Goal: Task Accomplishment & Management: Use online tool/utility

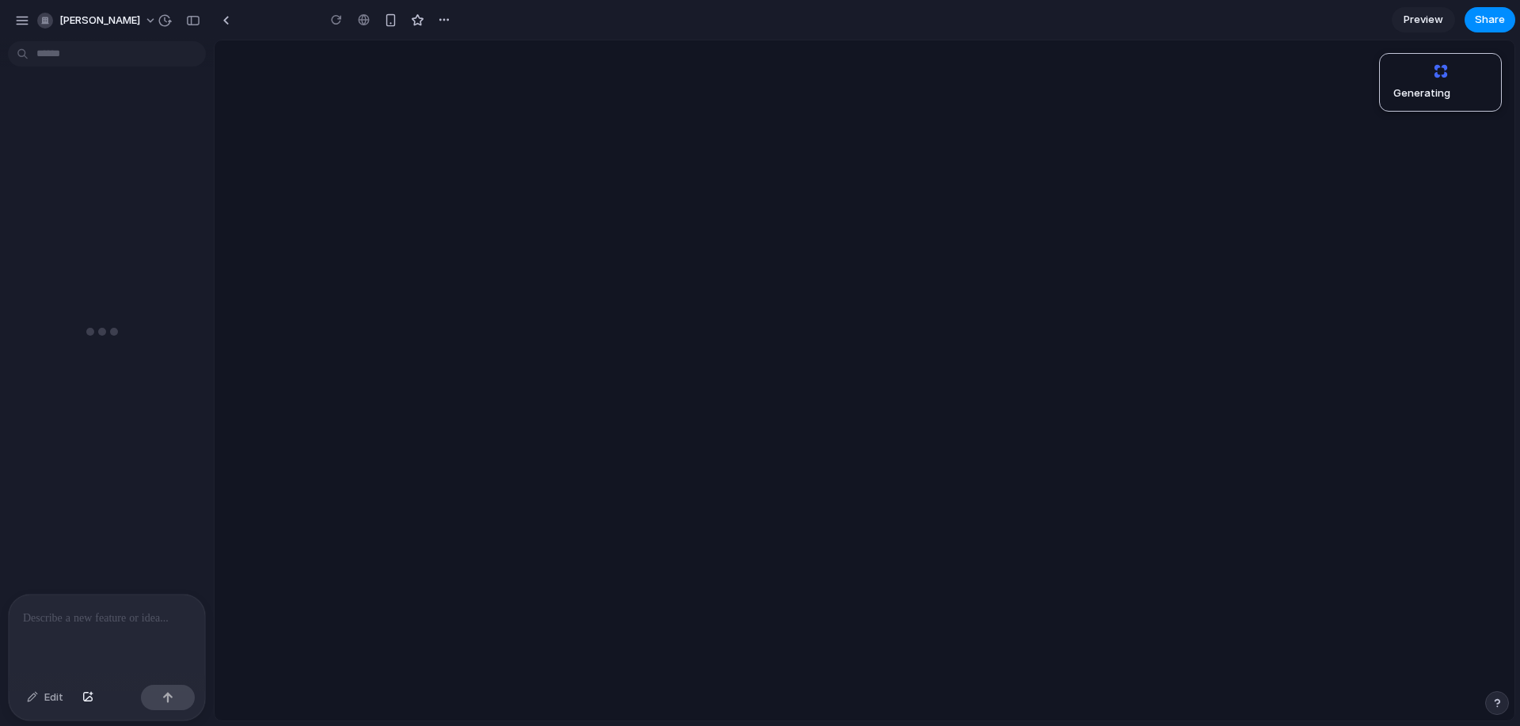
type input "**********"
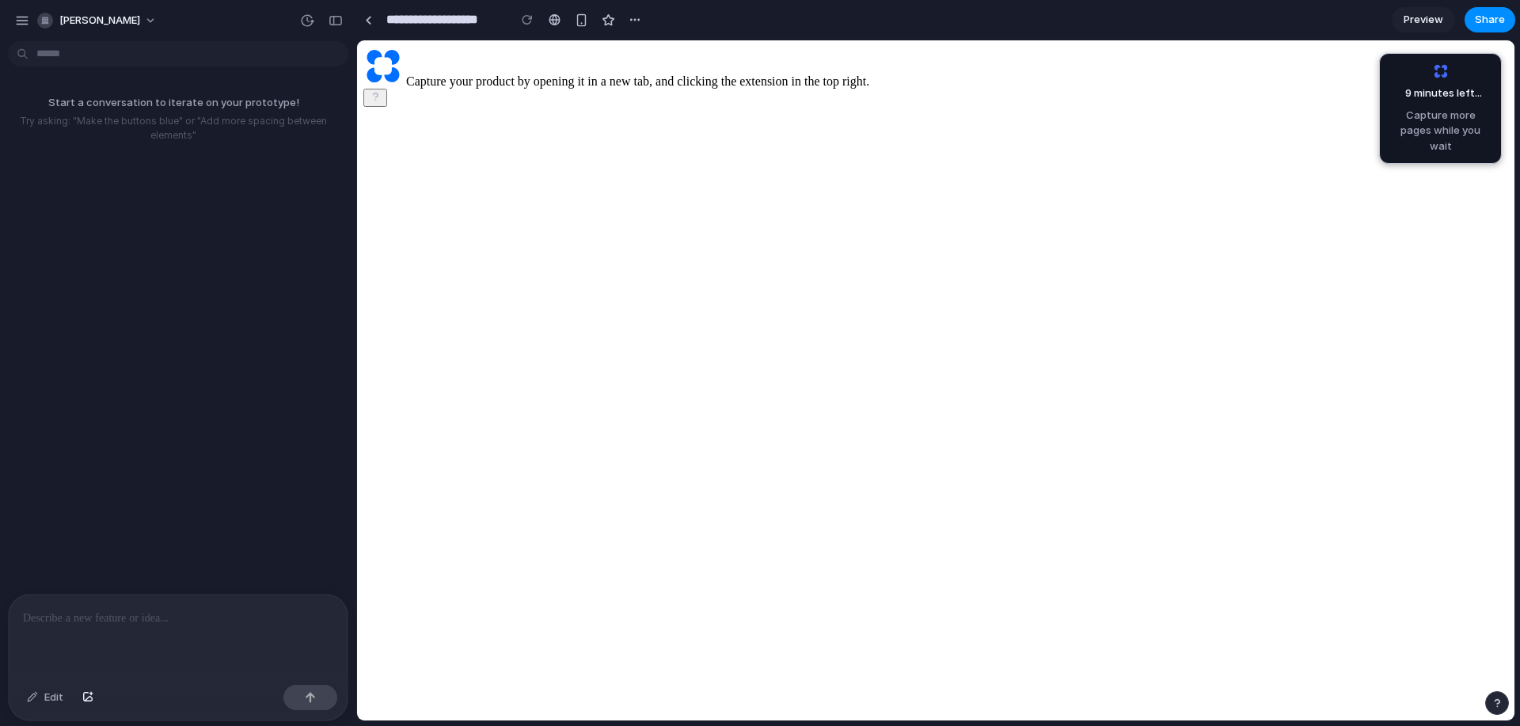
click at [209, 614] on p at bounding box center [178, 618] width 310 height 19
click at [189, 135] on p "Try asking: "Make the buttons blue" or "Add more spacing between elements"" at bounding box center [173, 128] width 334 height 29
click at [13, 21] on button "button" at bounding box center [22, 21] width 24 height 24
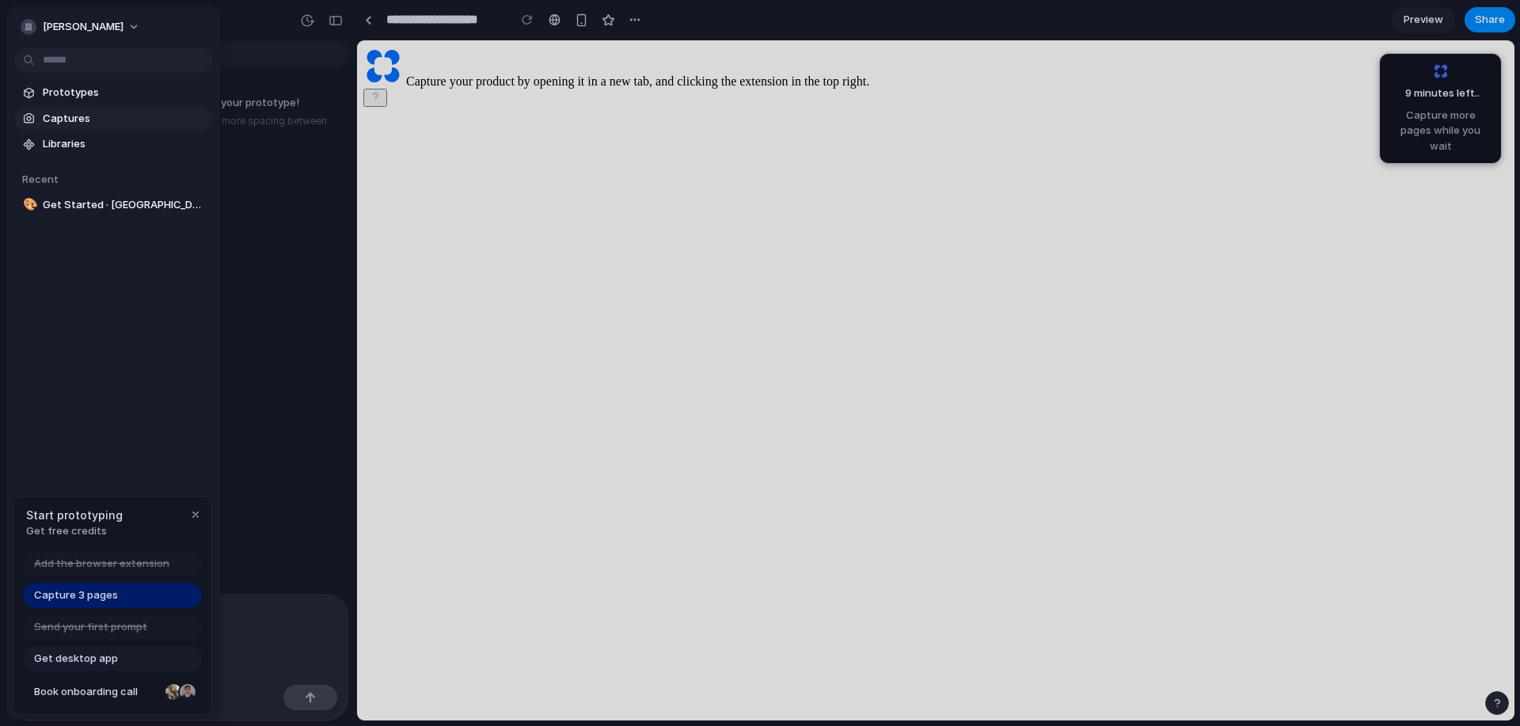
click at [85, 120] on span "Captures" at bounding box center [124, 119] width 163 height 16
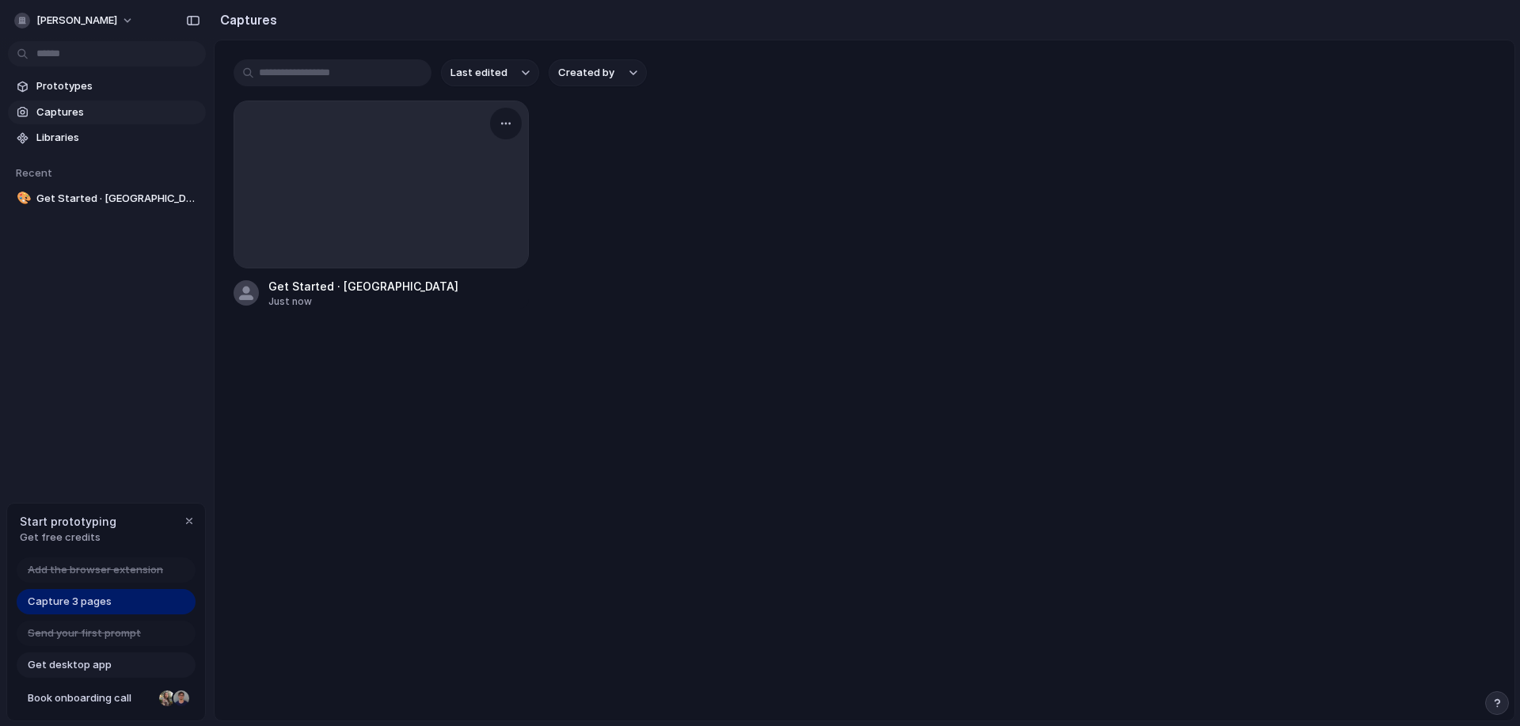
click at [368, 213] on div at bounding box center [381, 184] width 294 height 166
click at [371, 167] on div at bounding box center [381, 184] width 294 height 166
click at [512, 154] on div at bounding box center [381, 184] width 294 height 166
click at [514, 123] on button "button" at bounding box center [505, 123] width 25 height 25
click at [599, 214] on div "Create prototype Copy link Open original page Delete" at bounding box center [760, 363] width 1520 height 726
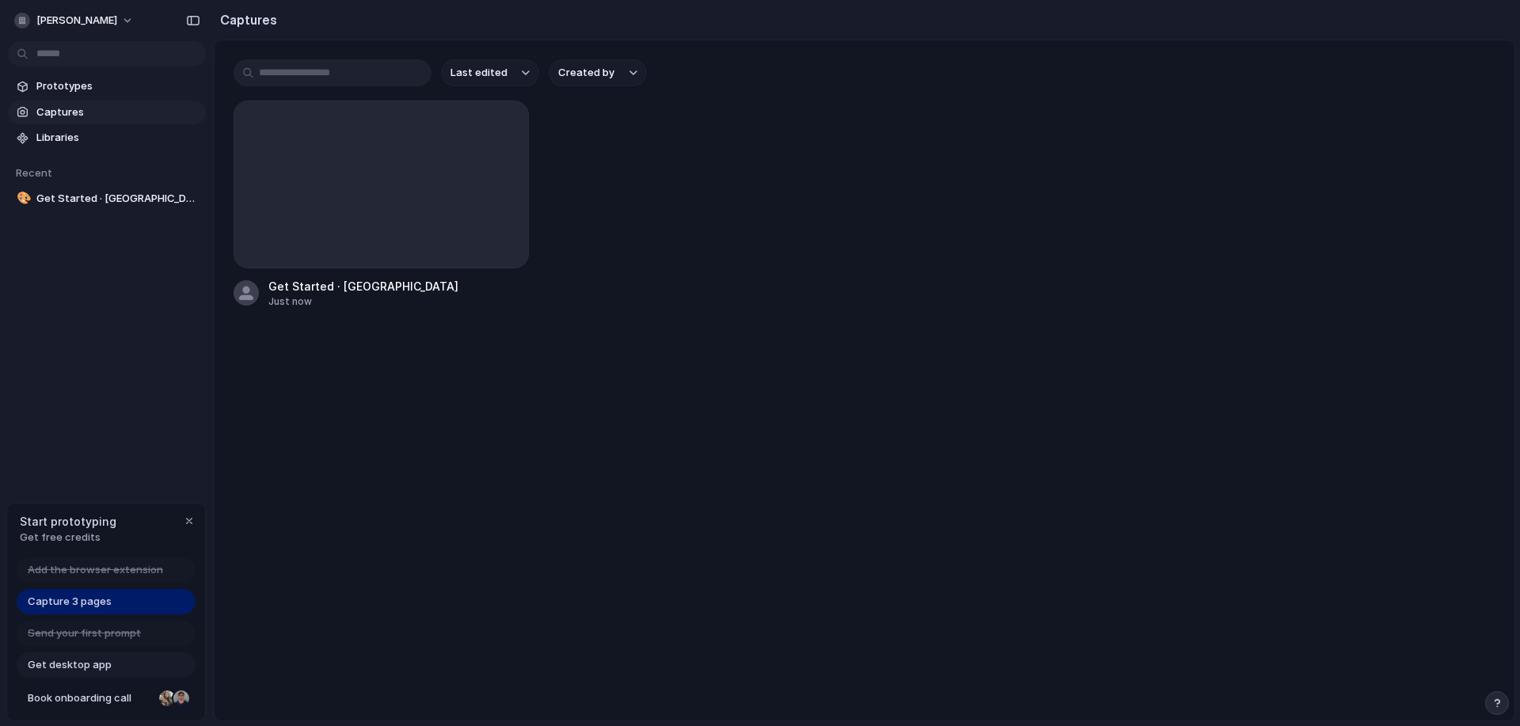
click at [760, 363] on div at bounding box center [760, 363] width 0 height 0
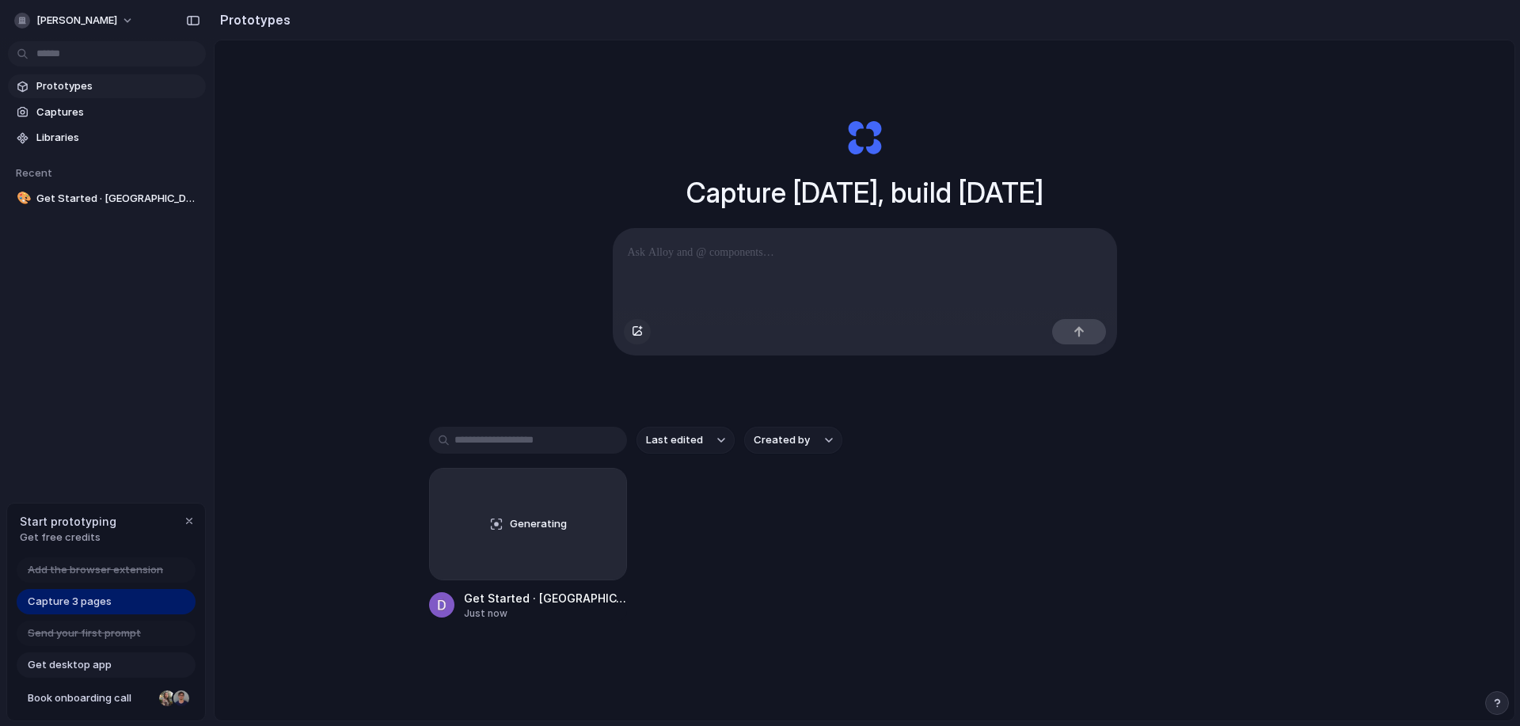
click at [634, 336] on div "button" at bounding box center [637, 332] width 11 height 10
click at [641, 334] on button "button" at bounding box center [637, 331] width 27 height 25
click at [636, 333] on div "button" at bounding box center [637, 332] width 11 height 10
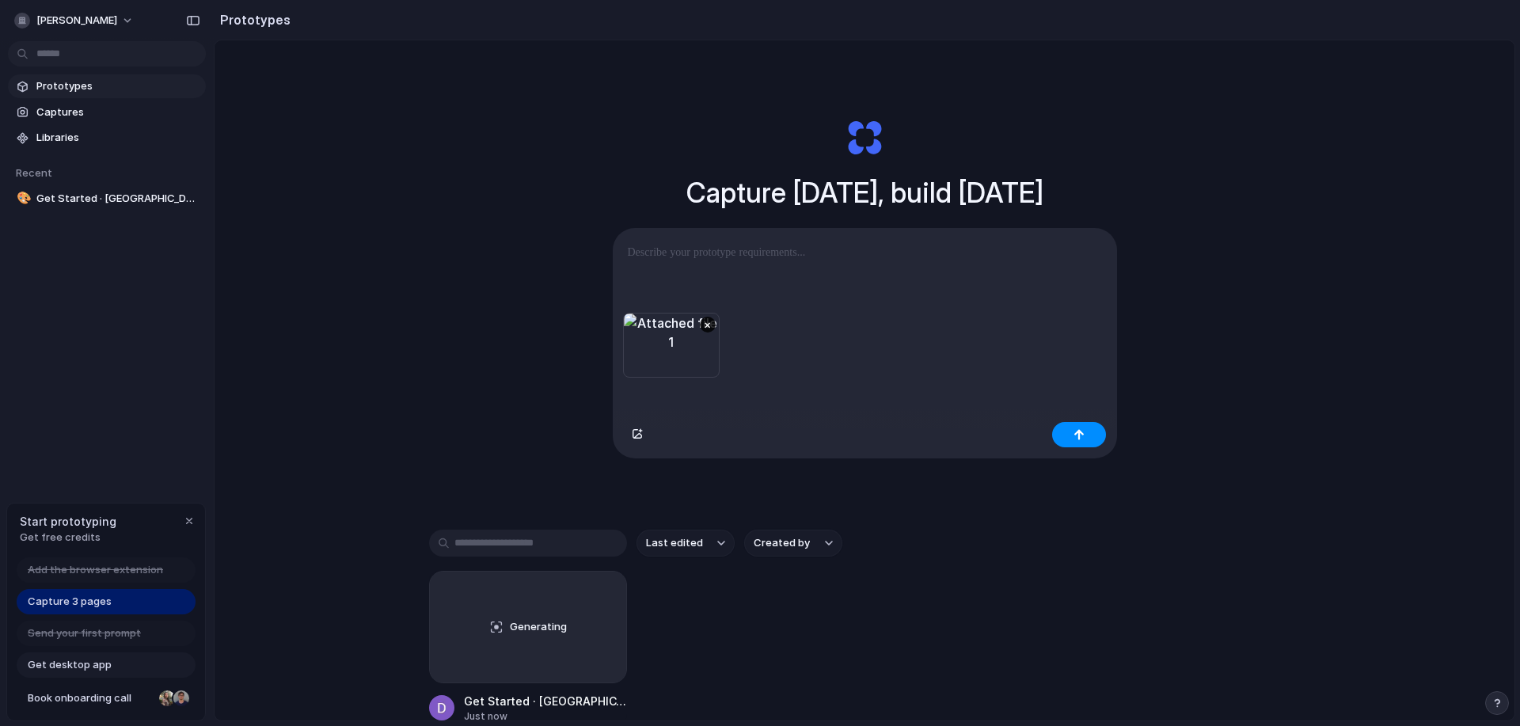
click at [729, 251] on p at bounding box center [865, 252] width 474 height 19
click at [622, 255] on div "**********" at bounding box center [865, 271] width 503 height 84
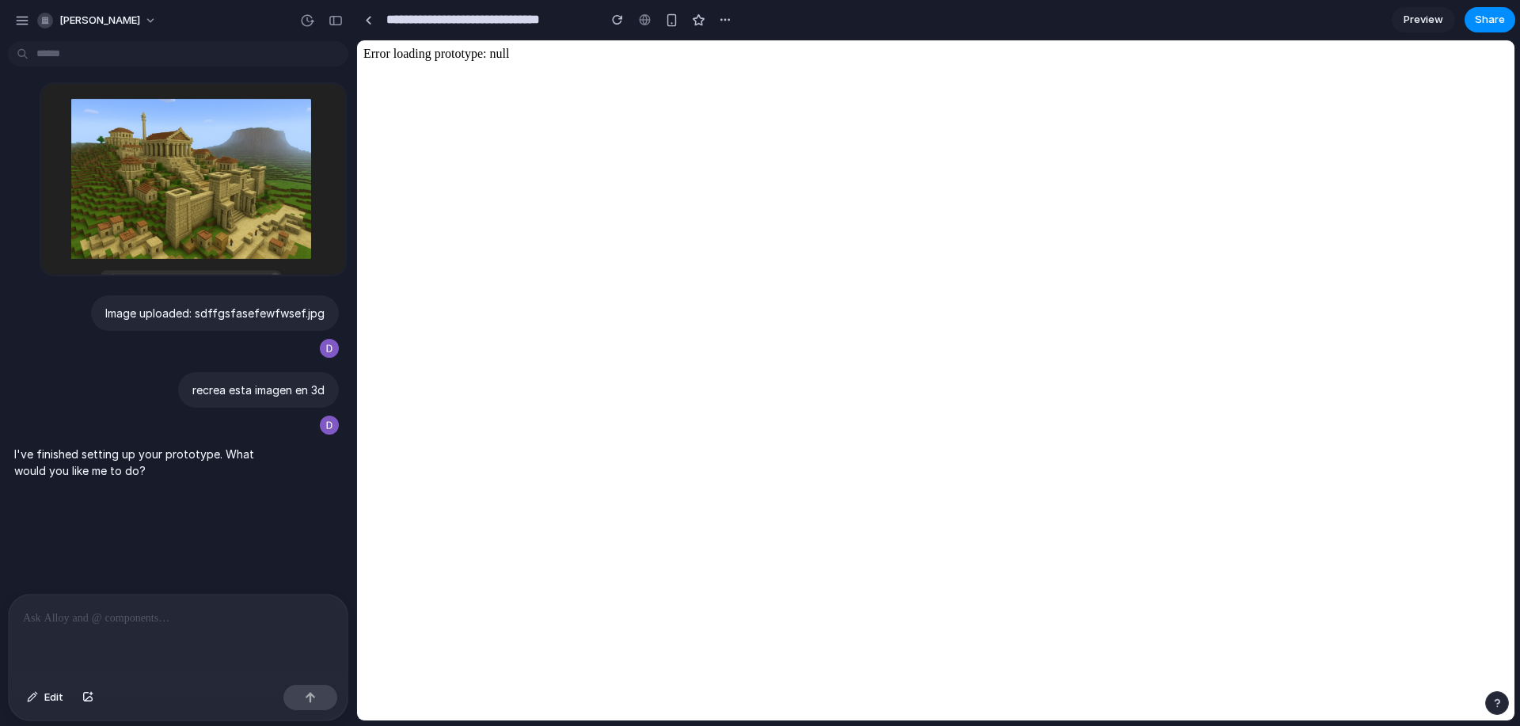
click at [169, 609] on p at bounding box center [178, 618] width 310 height 19
click at [55, 698] on span "Edit" at bounding box center [53, 698] width 19 height 16
click at [78, 696] on button "button" at bounding box center [87, 697] width 27 height 25
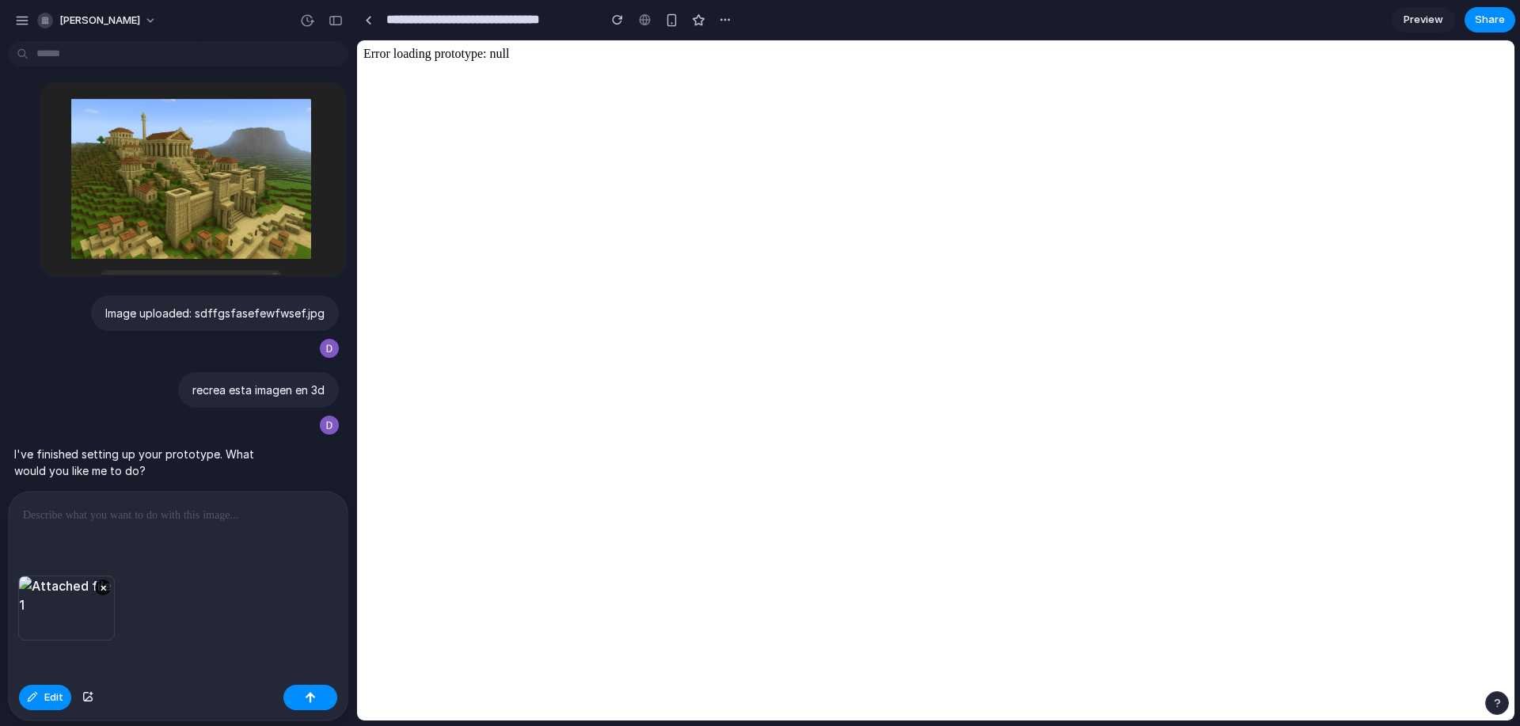
click at [130, 527] on div at bounding box center [178, 534] width 339 height 84
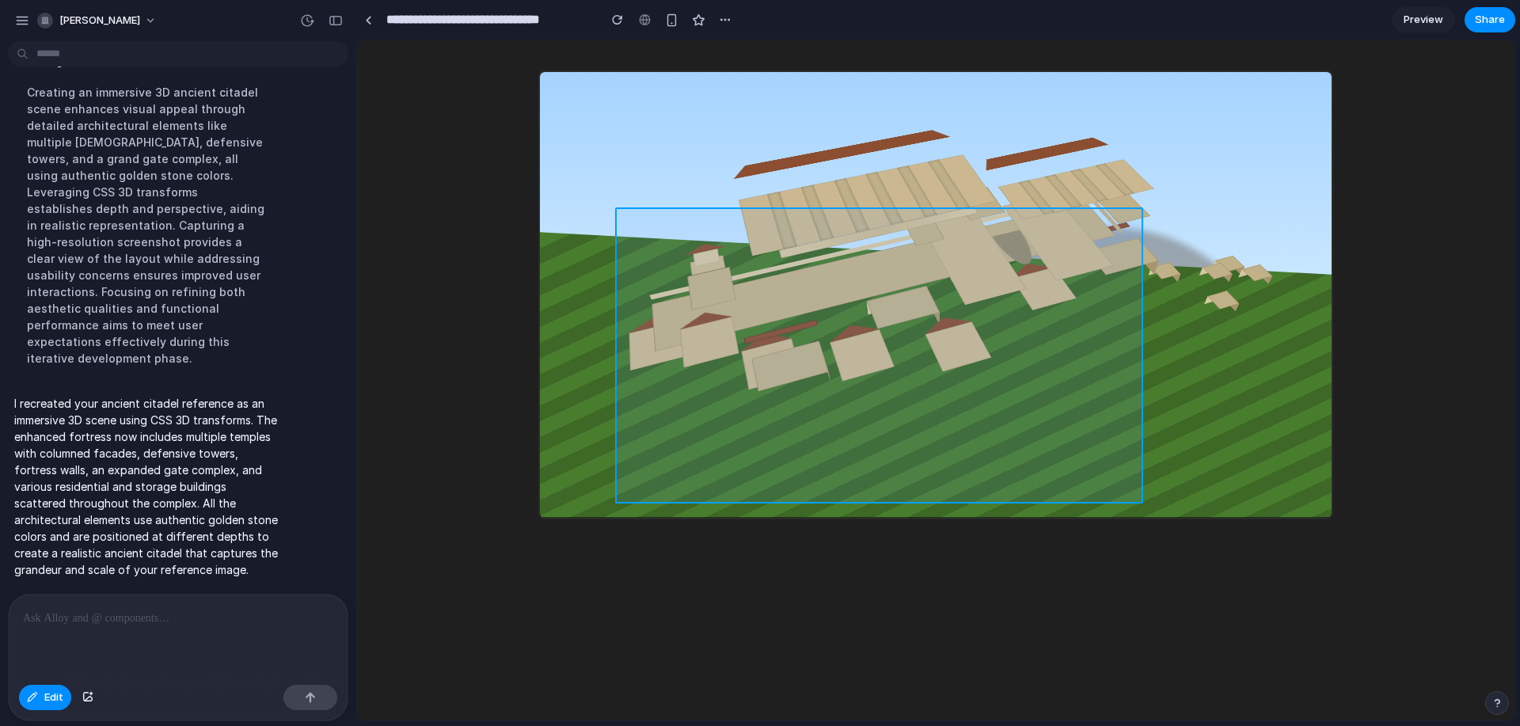
drag, startPoint x: 958, startPoint y: 313, endPoint x: 913, endPoint y: 260, distance: 69.7
click at [913, 260] on div at bounding box center [936, 380] width 1158 height 680
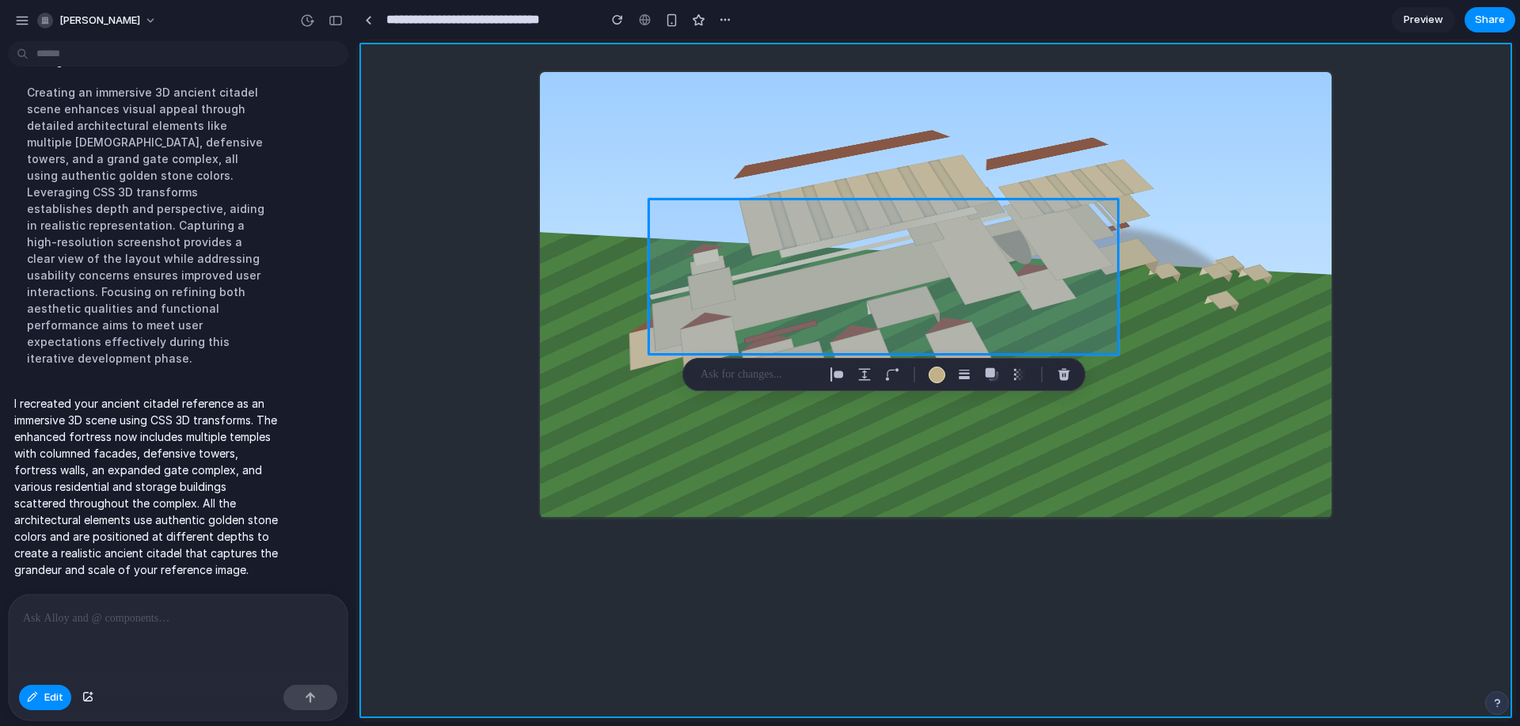
click at [364, 331] on div at bounding box center [936, 380] width 1158 height 680
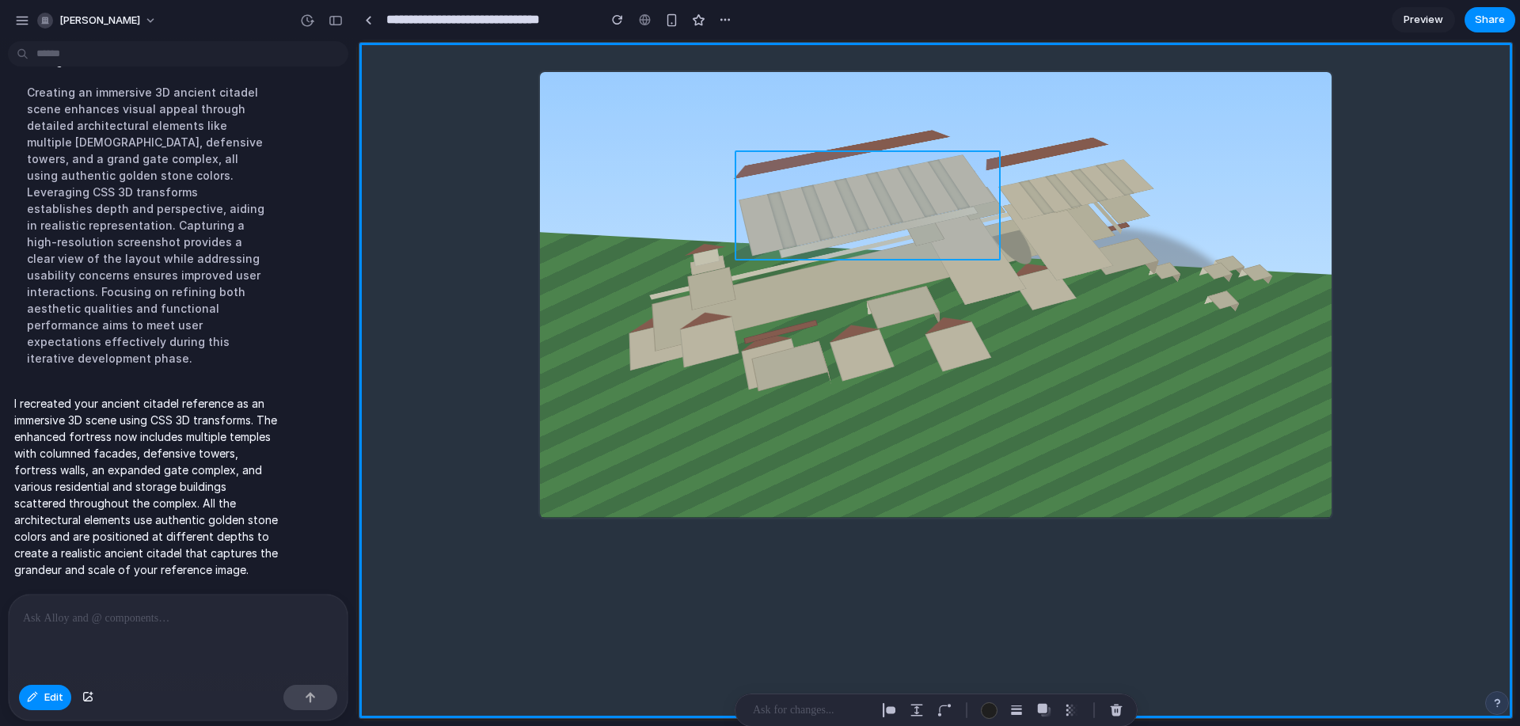
click at [764, 225] on div at bounding box center [936, 380] width 1158 height 680
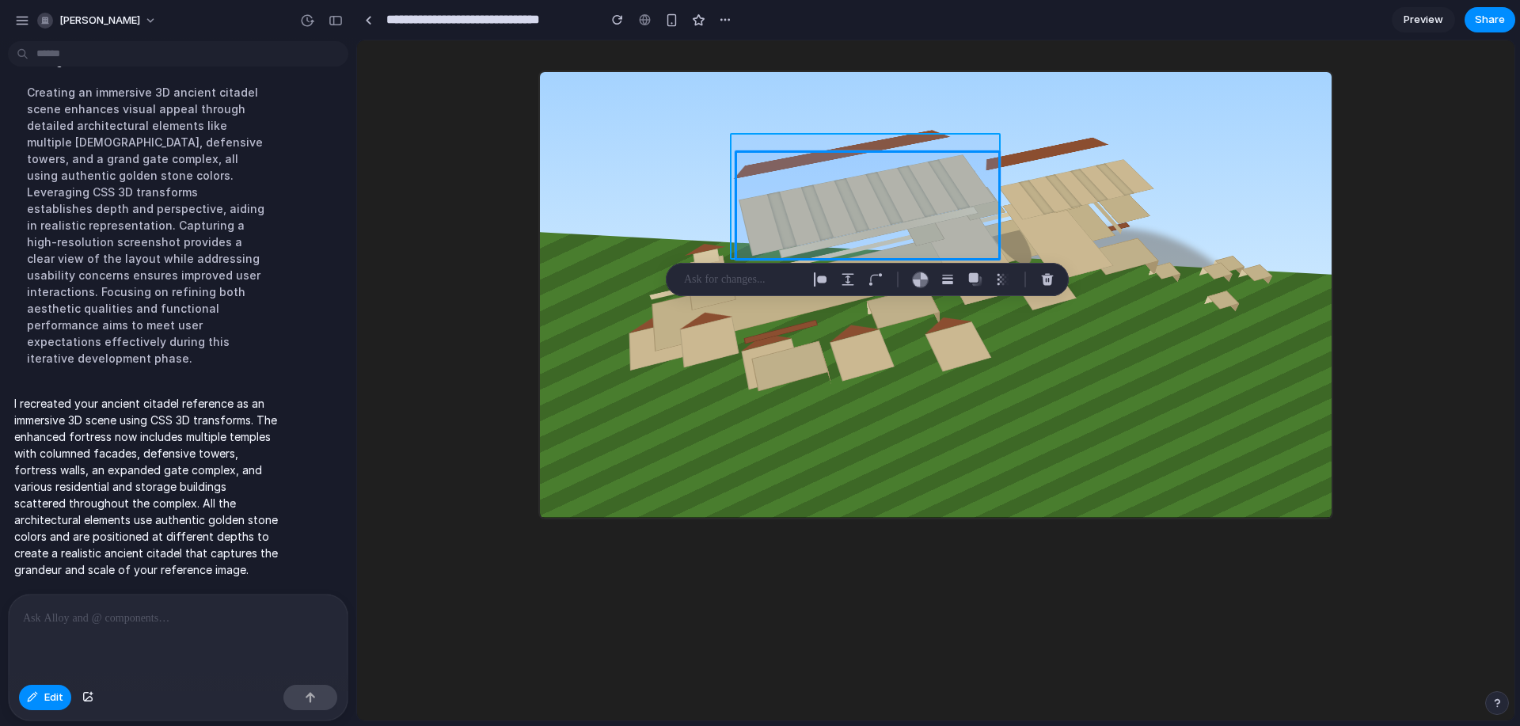
drag, startPoint x: 835, startPoint y: 204, endPoint x: 951, endPoint y: 249, distance: 125.1
click at [951, 249] on div at bounding box center [936, 380] width 1158 height 680
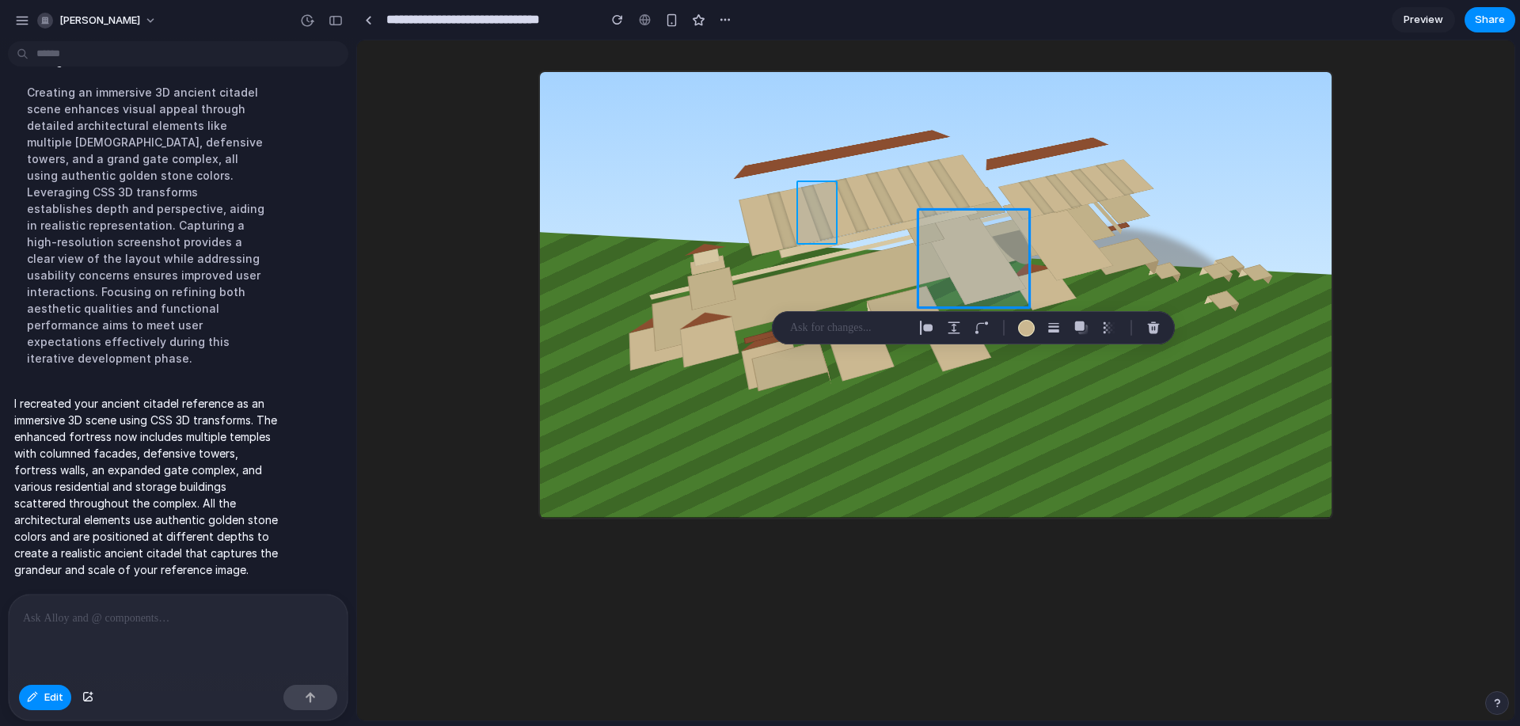
drag, startPoint x: 812, startPoint y: 188, endPoint x: 953, endPoint y: 274, distance: 164.6
drag, startPoint x: 953, startPoint y: 274, endPoint x: 843, endPoint y: 213, distance: 125.8
click at [842, 212] on div at bounding box center [936, 380] width 1158 height 680
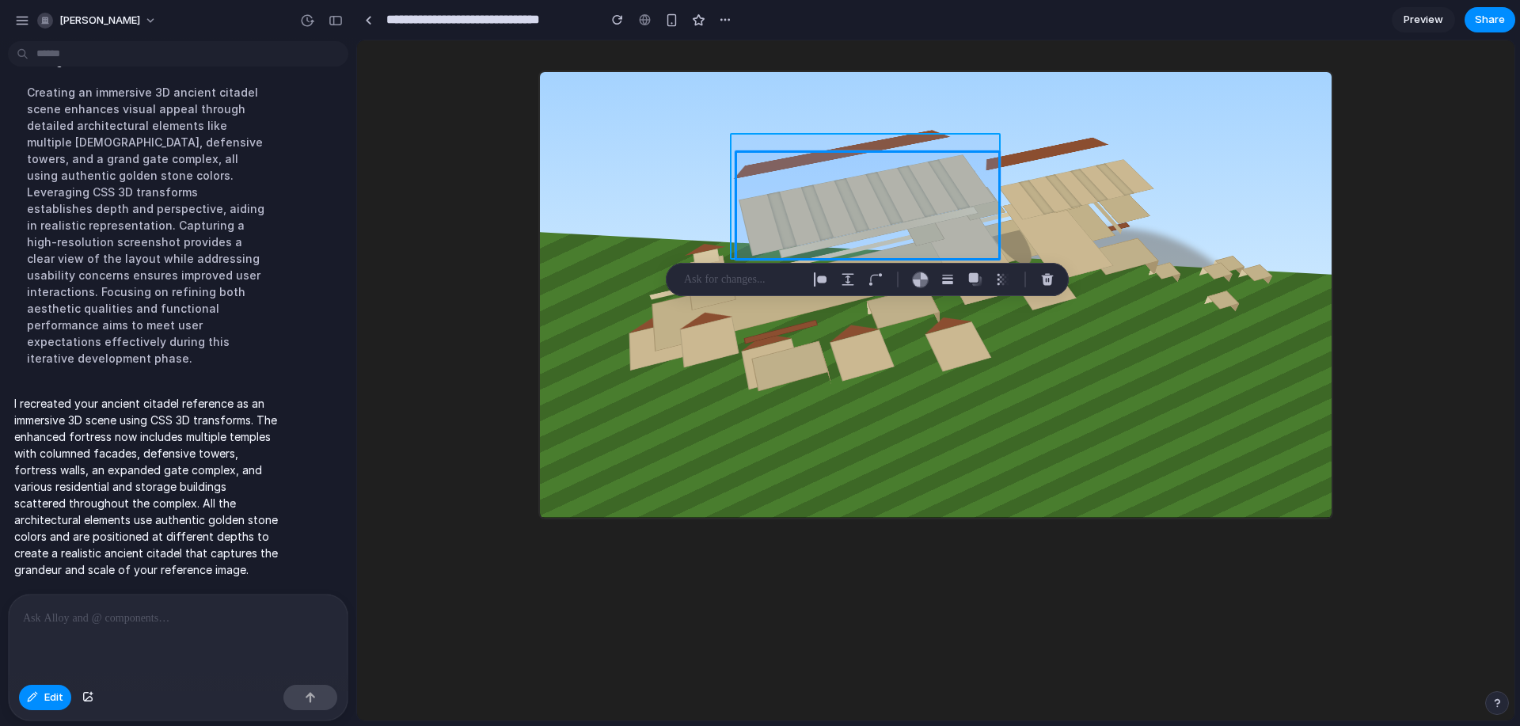
drag, startPoint x: 786, startPoint y: 196, endPoint x: 1279, endPoint y: 212, distance: 493.6
click at [1261, 220] on div at bounding box center [936, 380] width 1158 height 680
